Goal: Information Seeking & Learning: Find specific fact

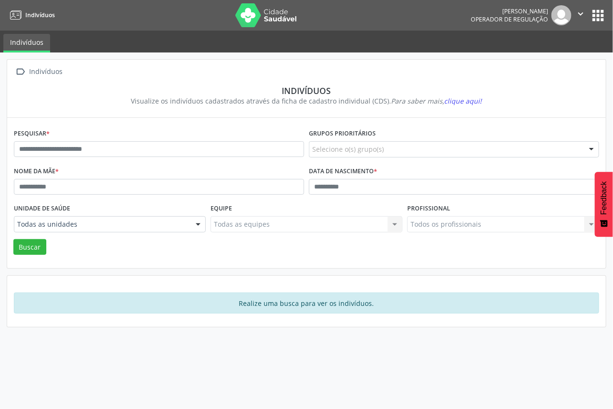
drag, startPoint x: 116, startPoint y: 158, endPoint x: 110, endPoint y: 154, distance: 7.3
click at [115, 158] on div "Pesquisar *" at bounding box center [158, 145] width 295 height 38
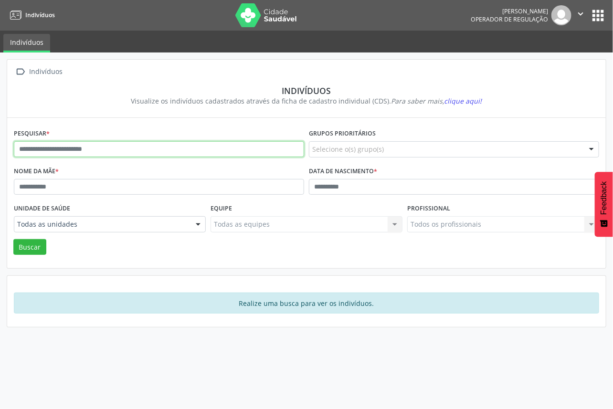
click at [107, 153] on input "text" at bounding box center [159, 149] width 290 height 16
type input "**********"
click at [13, 239] on button "Buscar" at bounding box center [29, 247] width 33 height 16
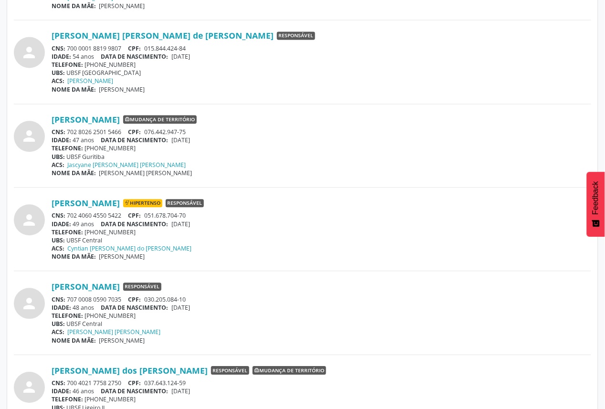
scroll to position [371, 0]
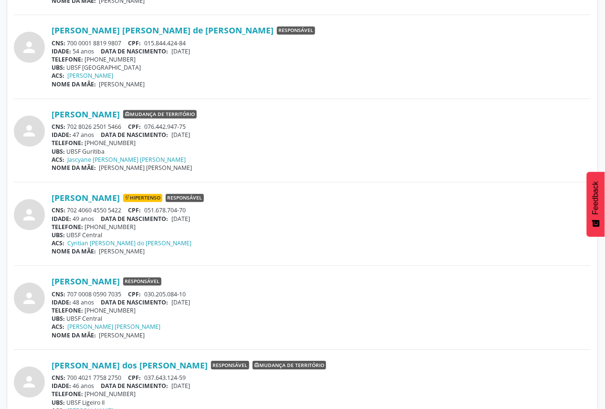
drag, startPoint x: 122, startPoint y: 211, endPoint x: 68, endPoint y: 211, distance: 53.9
click at [68, 211] on div "CNS: 702 4060 4550 5422 CPF: 051.678.704-70" at bounding box center [321, 211] width 539 height 8
copy div "702 4060 4550 5422"
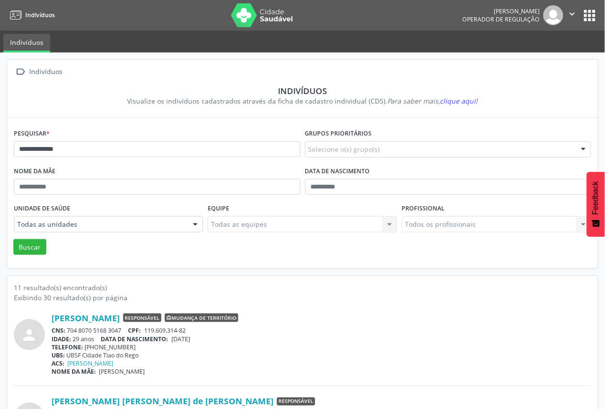
click at [595, 5] on div "[PERSON_NAME] Operador de regulação  Configurações Sair apps" at bounding box center [530, 15] width 136 height 20
drag, startPoint x: 593, startPoint y: 8, endPoint x: 578, endPoint y: 19, distance: 18.7
click at [592, 8] on button "apps" at bounding box center [589, 15] width 17 height 17
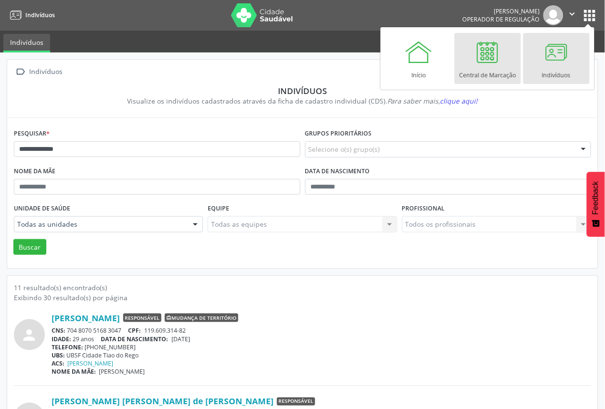
click at [508, 52] on link "Central de Marcação" at bounding box center [487, 58] width 66 height 51
